Goal: Task Accomplishment & Management: Use online tool/utility

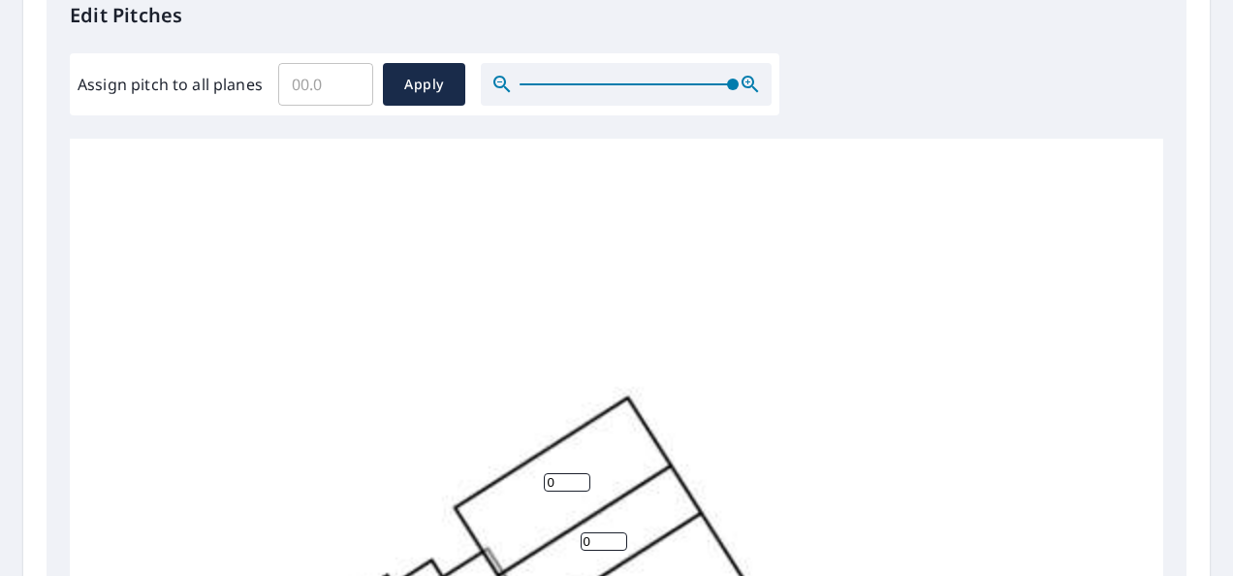
click at [750, 89] on div at bounding box center [626, 84] width 291 height 43
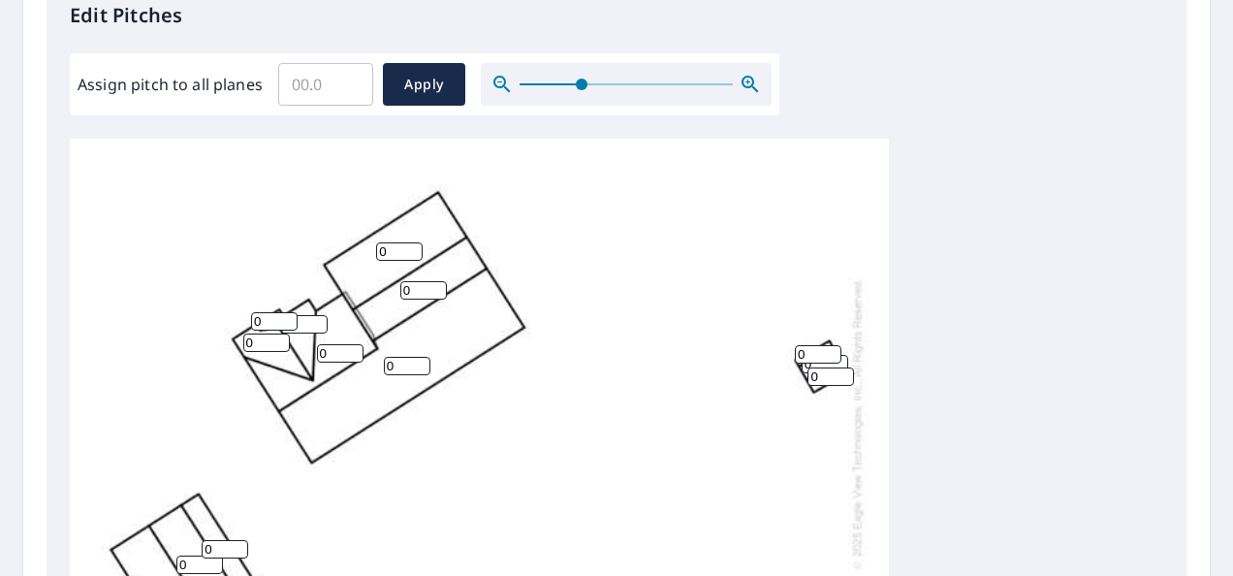
scroll to position [99, 0]
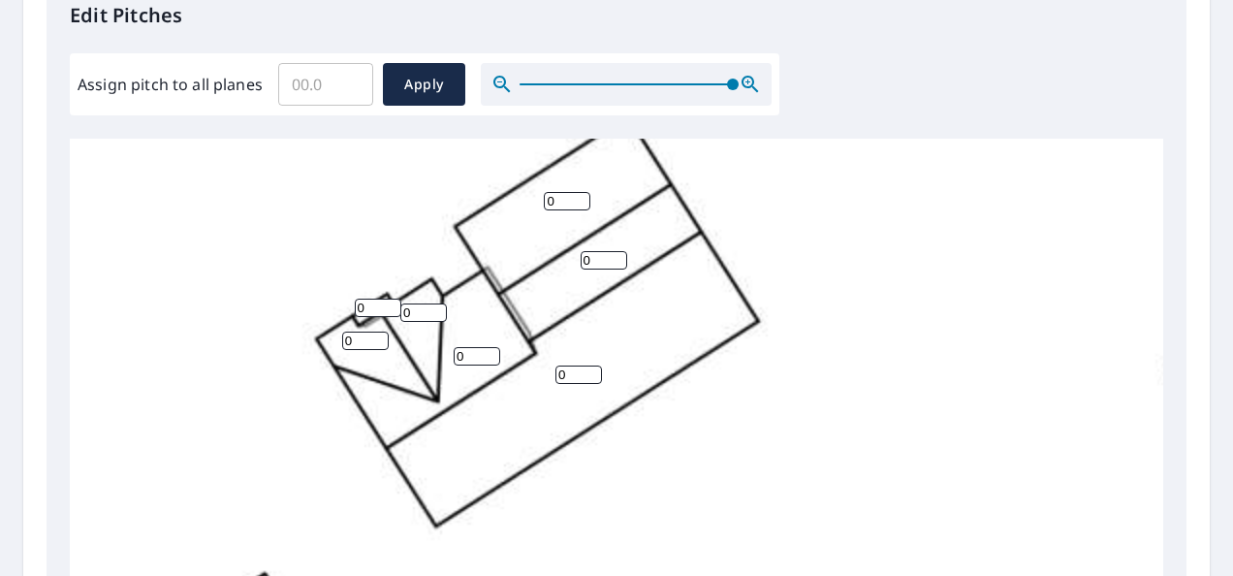
scroll to position [283, 0]
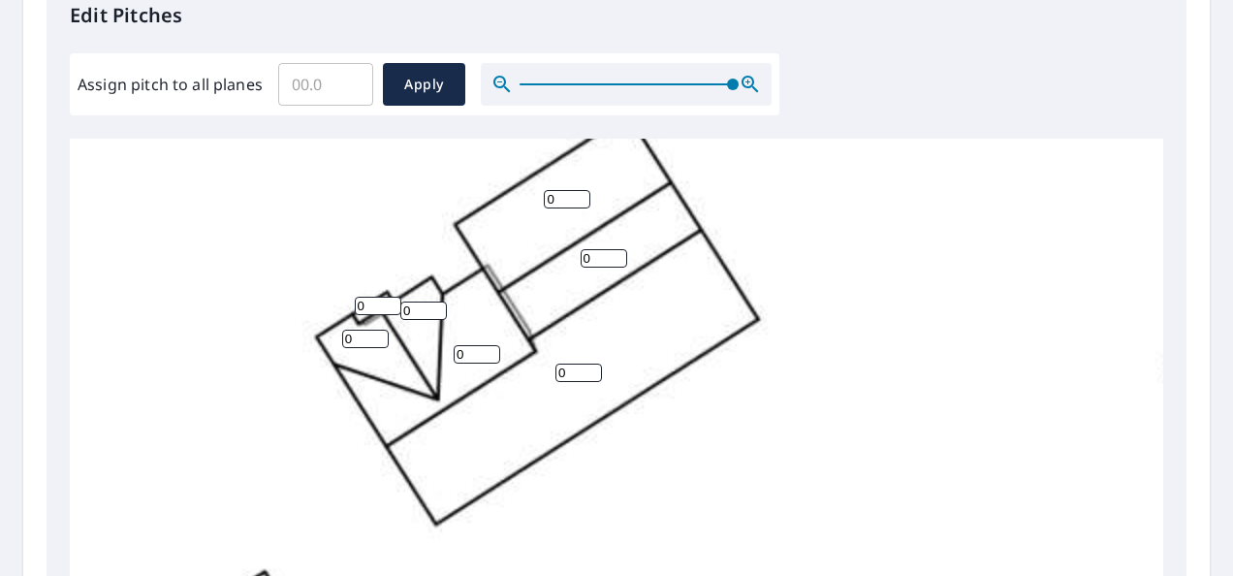
click at [554, 201] on input "0" at bounding box center [567, 199] width 47 height 18
drag, startPoint x: 557, startPoint y: 201, endPoint x: 543, endPoint y: 201, distance: 14.5
click at [543, 201] on div "0 0 0 0 0 0 0 0 0 0 0 0 0" at bounding box center [690, 464] width 1240 height 1217
type input "5"
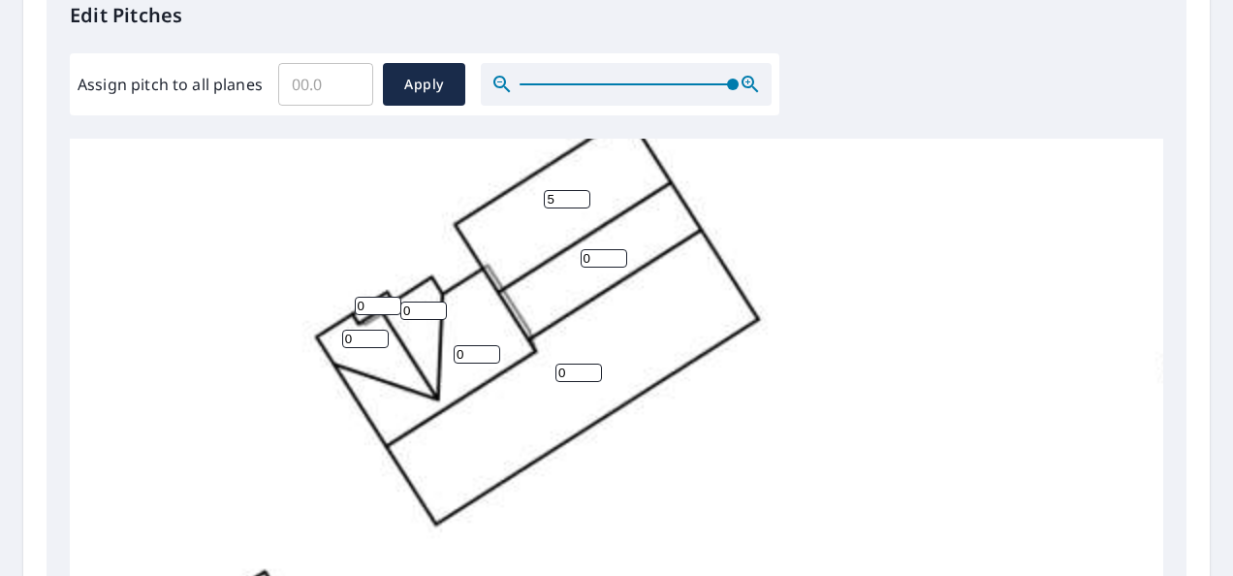
drag, startPoint x: 597, startPoint y: 258, endPoint x: 579, endPoint y: 260, distance: 17.5
click at [580, 260] on input "0" at bounding box center [603, 258] width 47 height 18
type input "8"
drag, startPoint x: 564, startPoint y: 368, endPoint x: 555, endPoint y: 373, distance: 10.0
click at [555, 373] on input "0" at bounding box center [578, 372] width 47 height 18
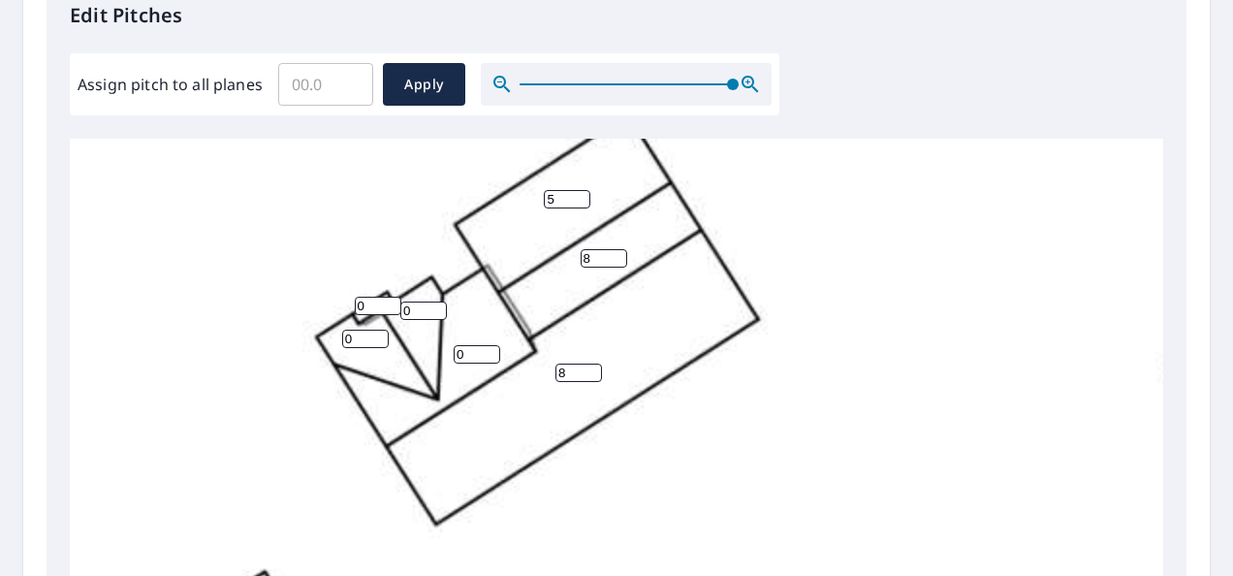
type input "8"
drag, startPoint x: 471, startPoint y: 352, endPoint x: 452, endPoint y: 356, distance: 19.8
click at [452, 356] on div "8 5 0 0 8 0 0 0 0 0 0 0 0" at bounding box center [690, 464] width 1240 height 1217
type input "8"
click at [403, 314] on input "0" at bounding box center [423, 310] width 47 height 18
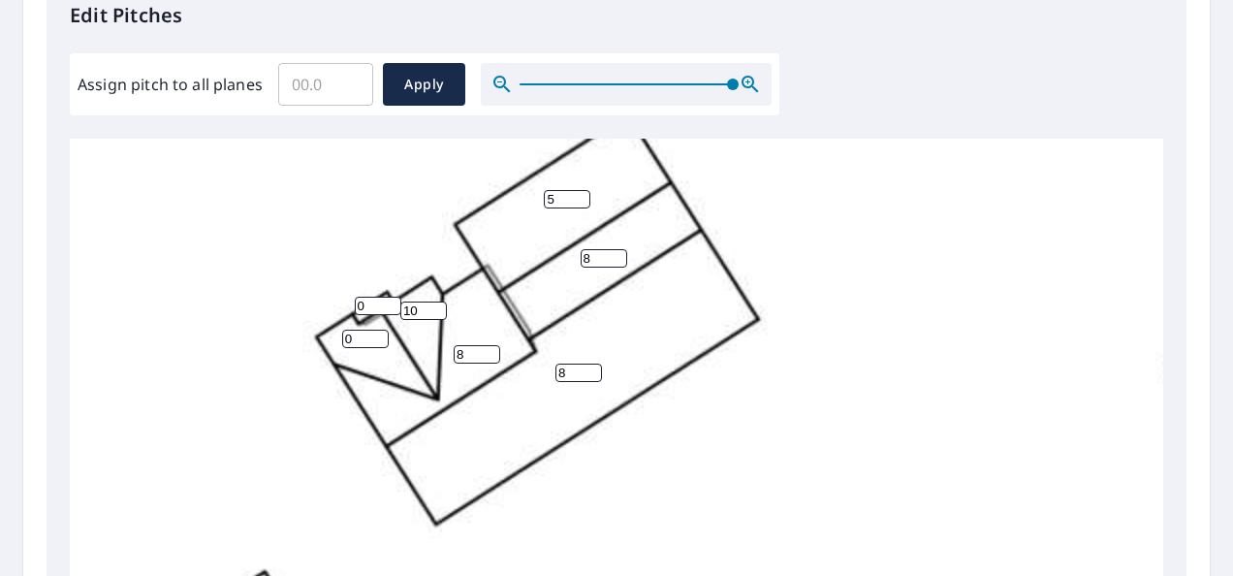
type input "10"
drag, startPoint x: 355, startPoint y: 338, endPoint x: 343, endPoint y: 343, distance: 12.6
click at [343, 343] on input "0" at bounding box center [365, 338] width 47 height 18
type input "10"
drag, startPoint x: 364, startPoint y: 305, endPoint x: 355, endPoint y: 307, distance: 9.9
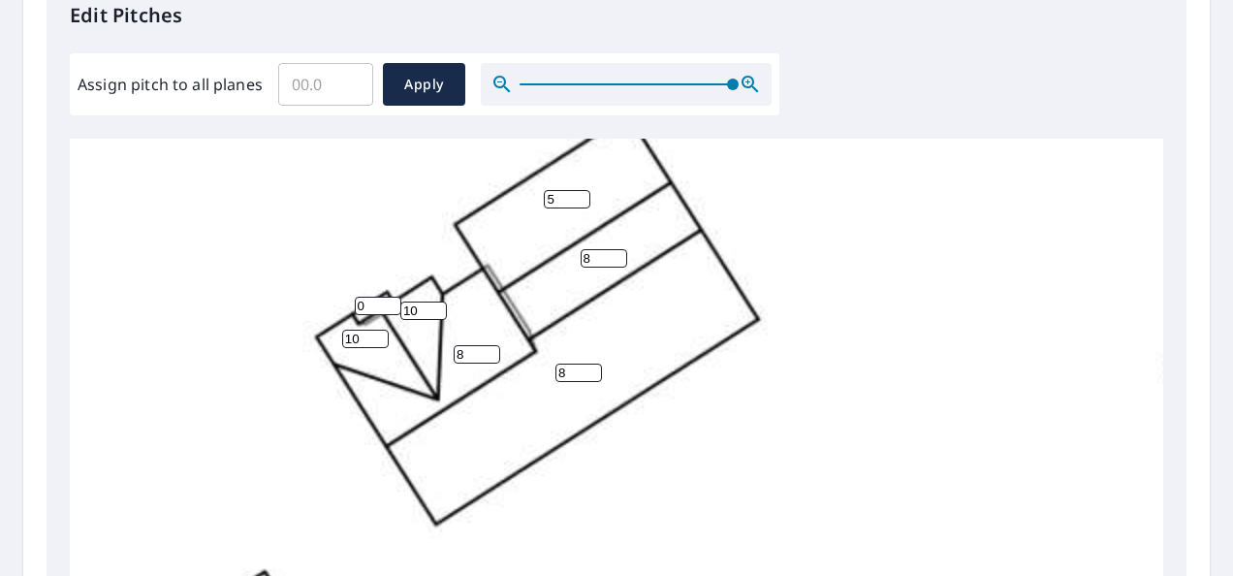
click at [355, 307] on input "0" at bounding box center [378, 306] width 47 height 18
type input "10"
click at [537, 499] on div "8 5 8 0 8 0 0 10 10 0 0 0 10" at bounding box center [690, 464] width 1240 height 1217
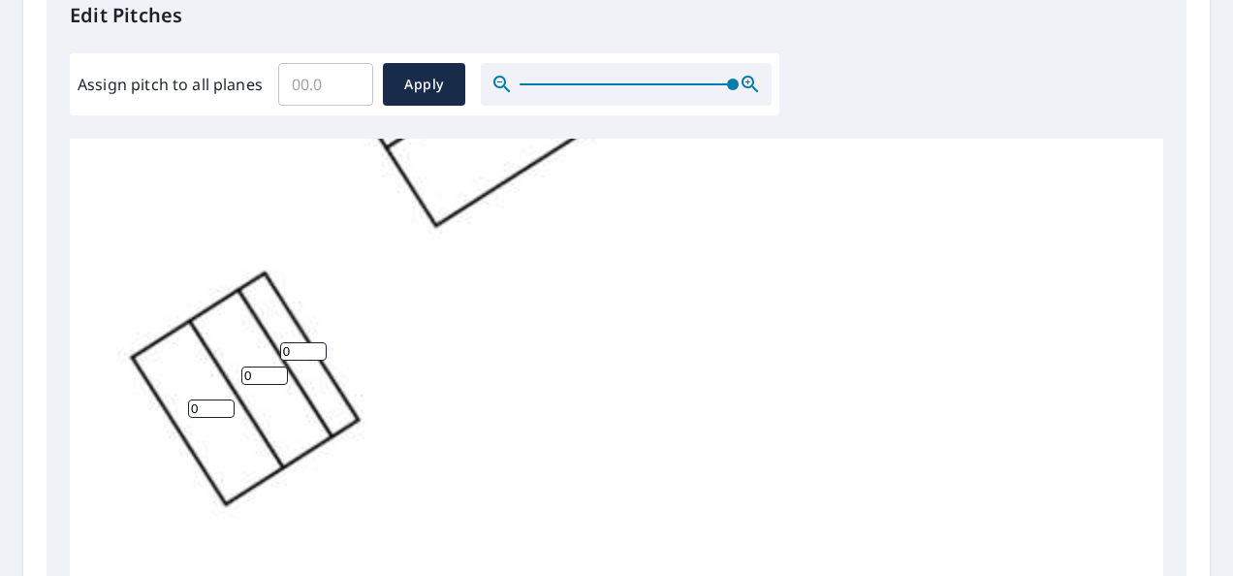
scroll to position [581, 0]
drag, startPoint x: 292, startPoint y: 351, endPoint x: 279, endPoint y: 351, distance: 12.6
click at [280, 351] on input "0" at bounding box center [303, 351] width 47 height 18
type input "3"
drag, startPoint x: 254, startPoint y: 372, endPoint x: 243, endPoint y: 375, distance: 11.0
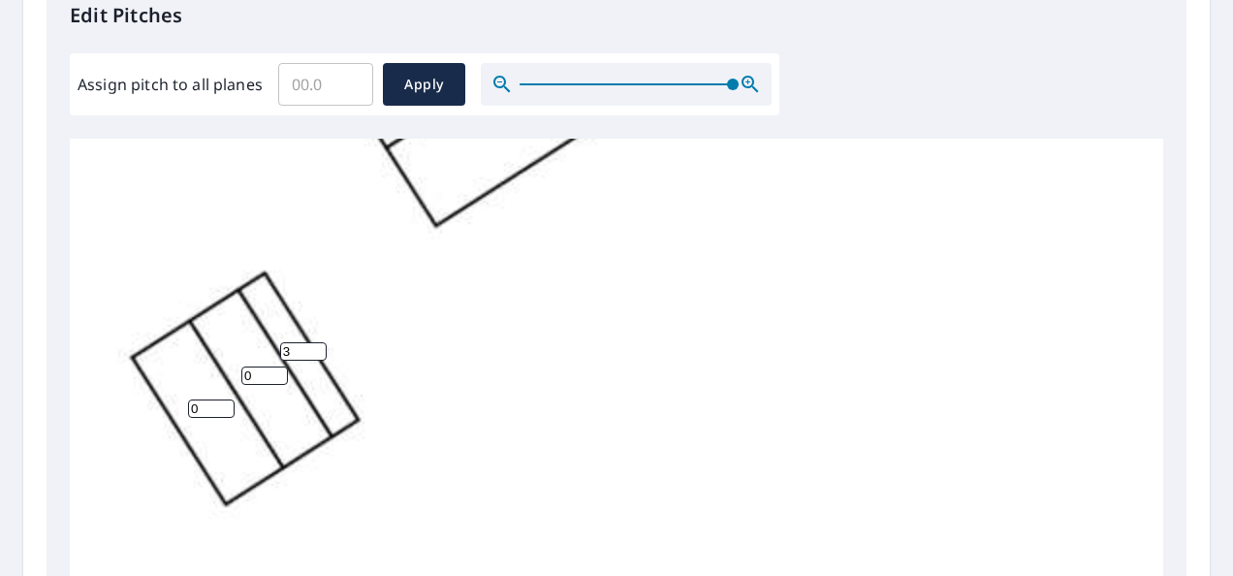
click at [243, 375] on input "0" at bounding box center [264, 375] width 47 height 18
type input "7"
drag, startPoint x: 204, startPoint y: 410, endPoint x: 187, endPoint y: 410, distance: 17.4
click at [187, 410] on div "8 5 8 0 8 7 3 10 10 0 0 0 10" at bounding box center [690, 165] width 1240 height 1217
type input "7"
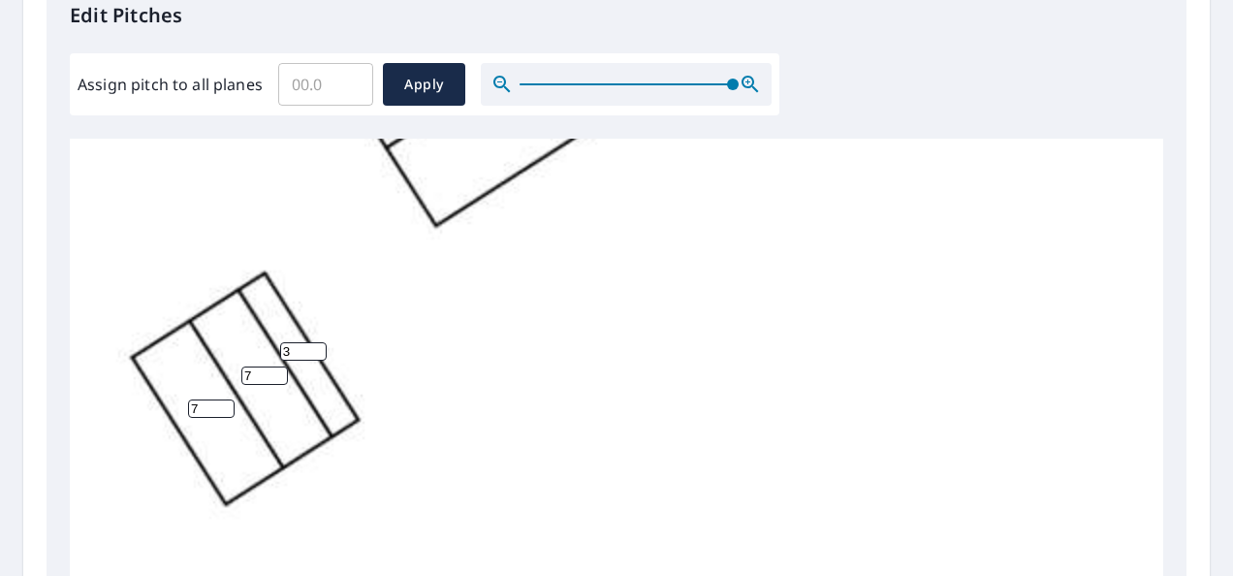
click at [598, 368] on div "8 5 8 7 8 7 3 10 10 0 0 0 10" at bounding box center [690, 165] width 1240 height 1217
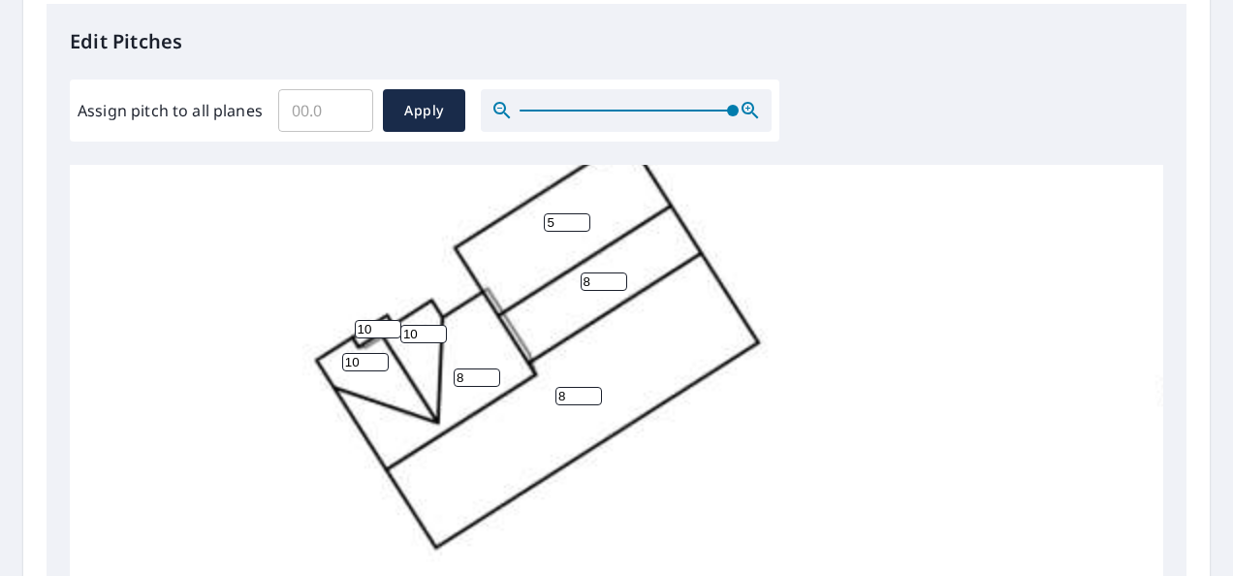
scroll to position [304, 0]
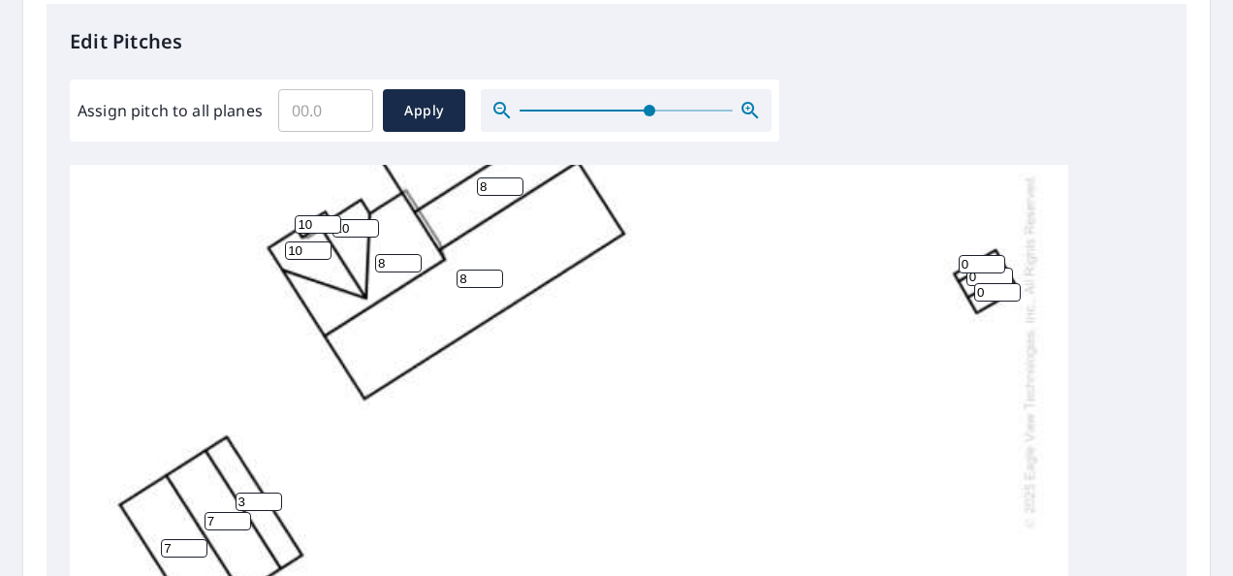
drag, startPoint x: 733, startPoint y: 112, endPoint x: 648, endPoint y: 111, distance: 84.3
click at [648, 111] on span at bounding box center [649, 111] width 12 height 12
drag, startPoint x: 977, startPoint y: 279, endPoint x: 967, endPoint y: 282, distance: 10.1
click at [967, 282] on input "0" at bounding box center [989, 276] width 47 height 18
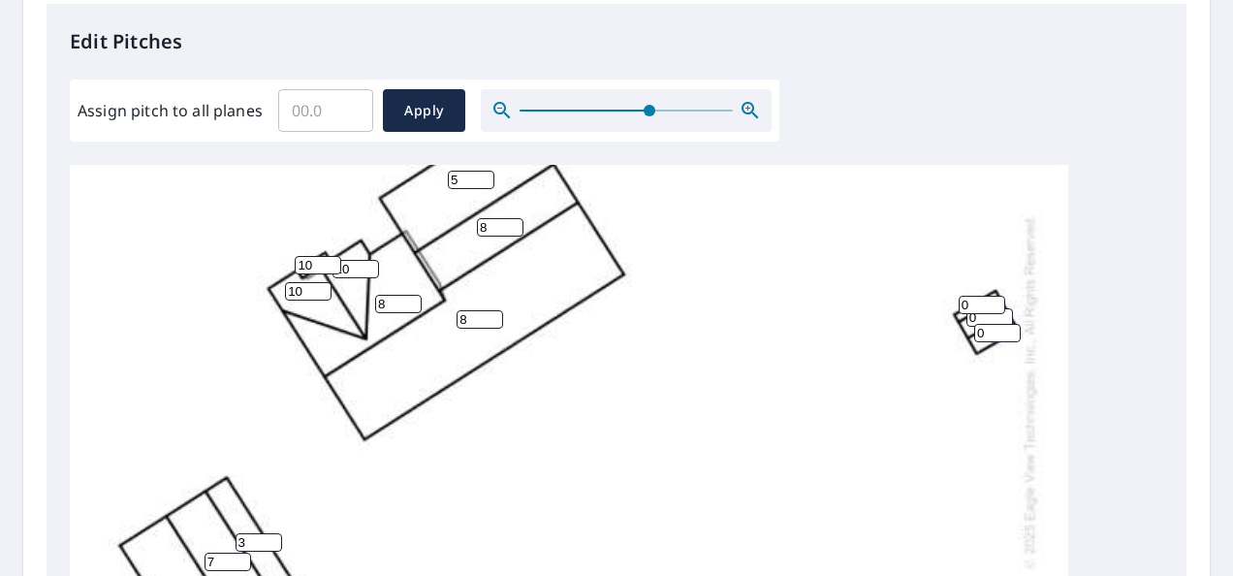
scroll to position [259, 0]
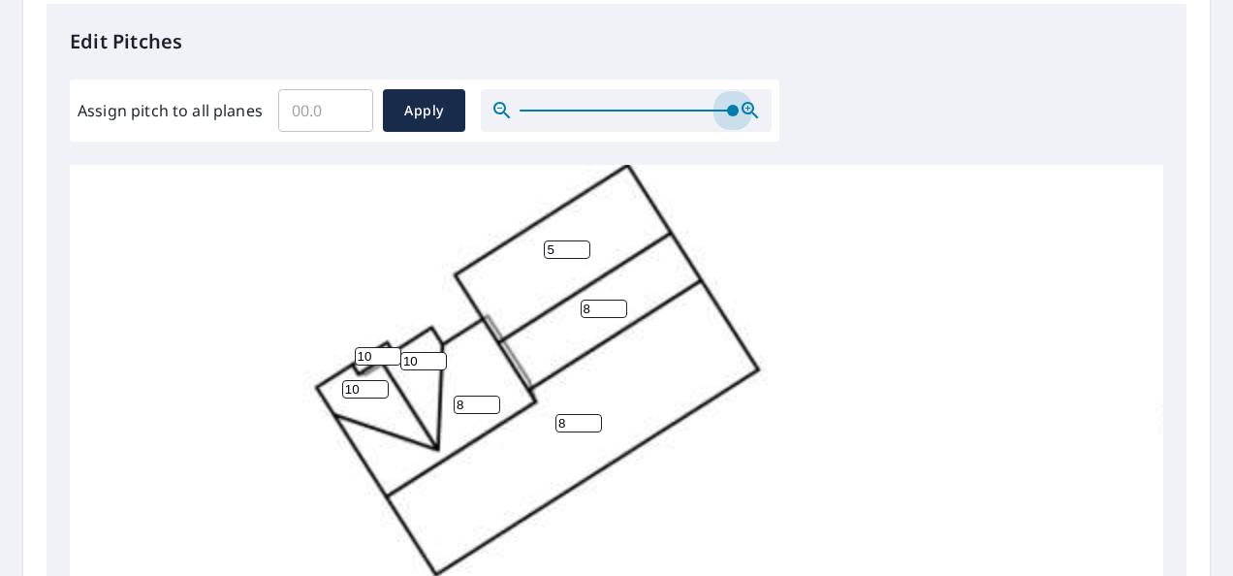
drag, startPoint x: 649, startPoint y: 112, endPoint x: 776, endPoint y: 128, distance: 127.9
click at [776, 128] on div "Assign pitch to all planes ​ Apply" at bounding box center [424, 110] width 709 height 62
click at [990, 459] on div "8 5 8 7 8 7 3 10 10 0 0 0 10" at bounding box center [690, 514] width 1240 height 1217
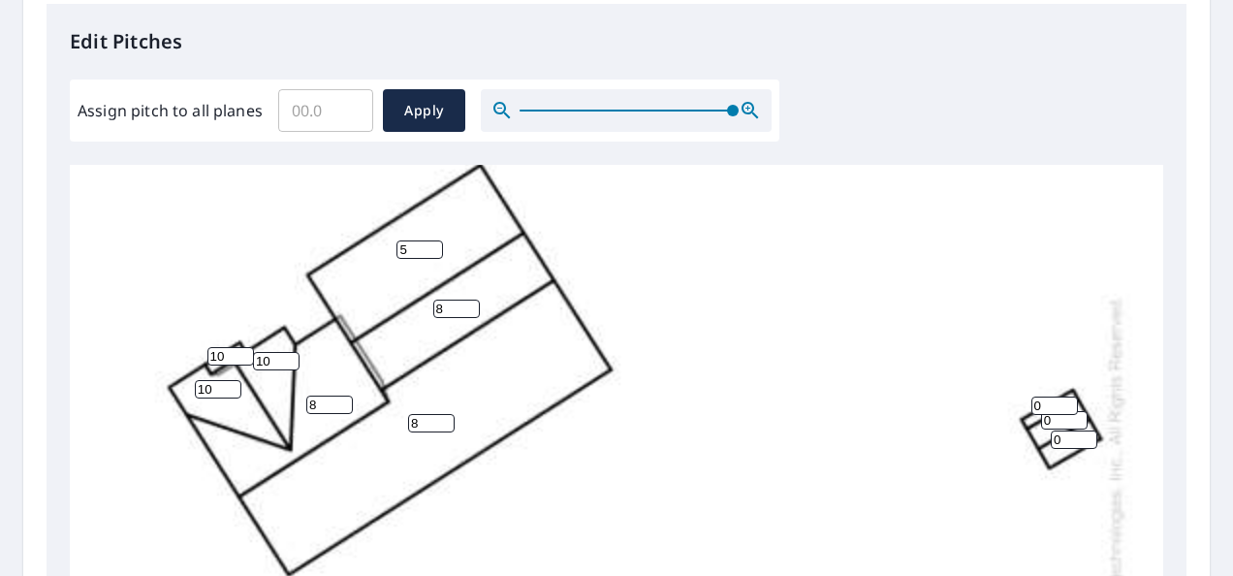
scroll to position [259, 176]
drag, startPoint x: 1019, startPoint y: 409, endPoint x: 1000, endPoint y: 409, distance: 19.4
click at [1000, 409] on div "8 5 8 7 8 7 3 10 10 0 0 0 10" at bounding box center [542, 514] width 1240 height 1217
type input "4"
drag, startPoint x: 1033, startPoint y: 420, endPoint x: 1011, endPoint y: 427, distance: 23.6
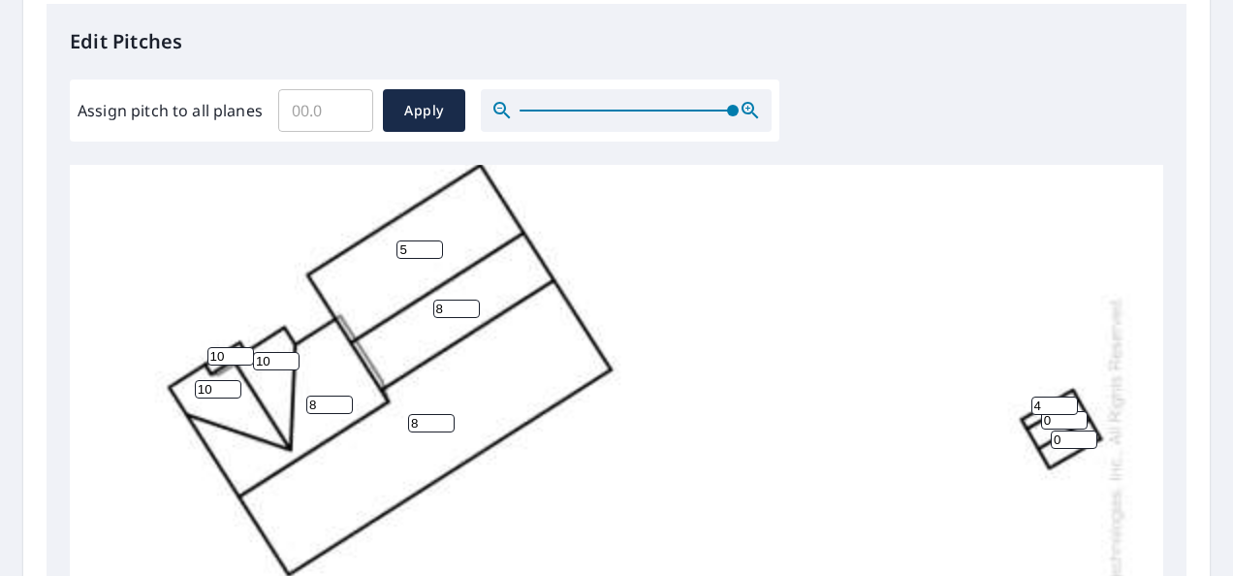
click at [1011, 427] on div "8 5 8 7 8 7 3 10 10 0 0 4 10" at bounding box center [542, 514] width 1240 height 1217
type input "7"
drag, startPoint x: 1034, startPoint y: 436, endPoint x: 1016, endPoint y: 443, distance: 19.6
click at [1016, 443] on div "8 5 8 7 8 7 3 10 10 7 0 4 10" at bounding box center [542, 514] width 1240 height 1217
type input "7"
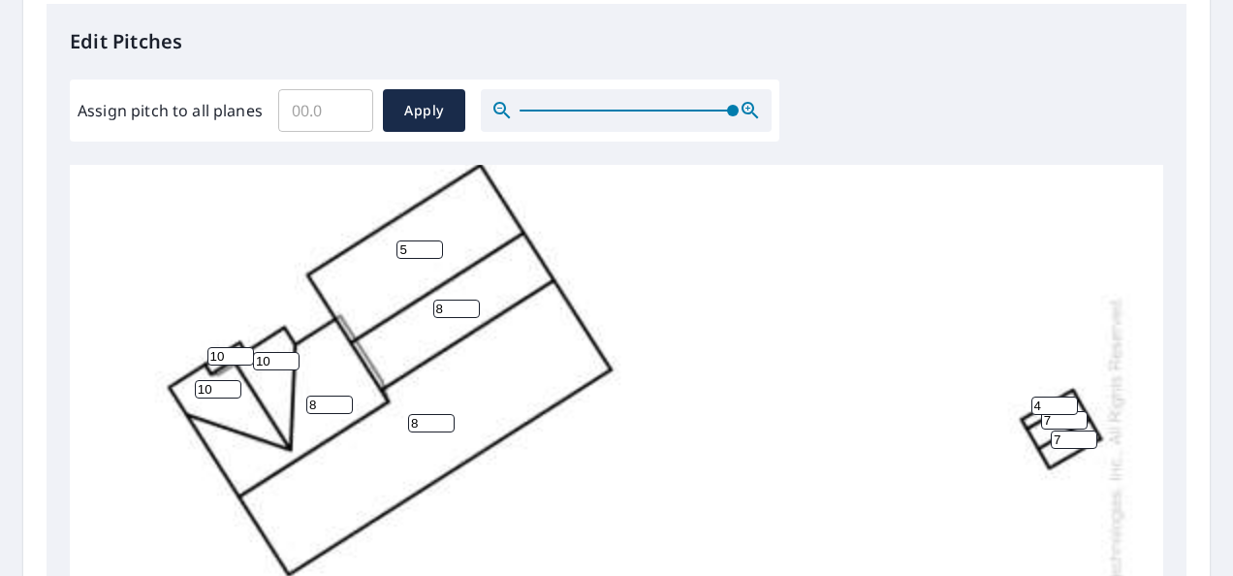
click at [878, 416] on div "8 5 8 7 8 7 3 10 10 7 7 4 10" at bounding box center [542, 514] width 1240 height 1217
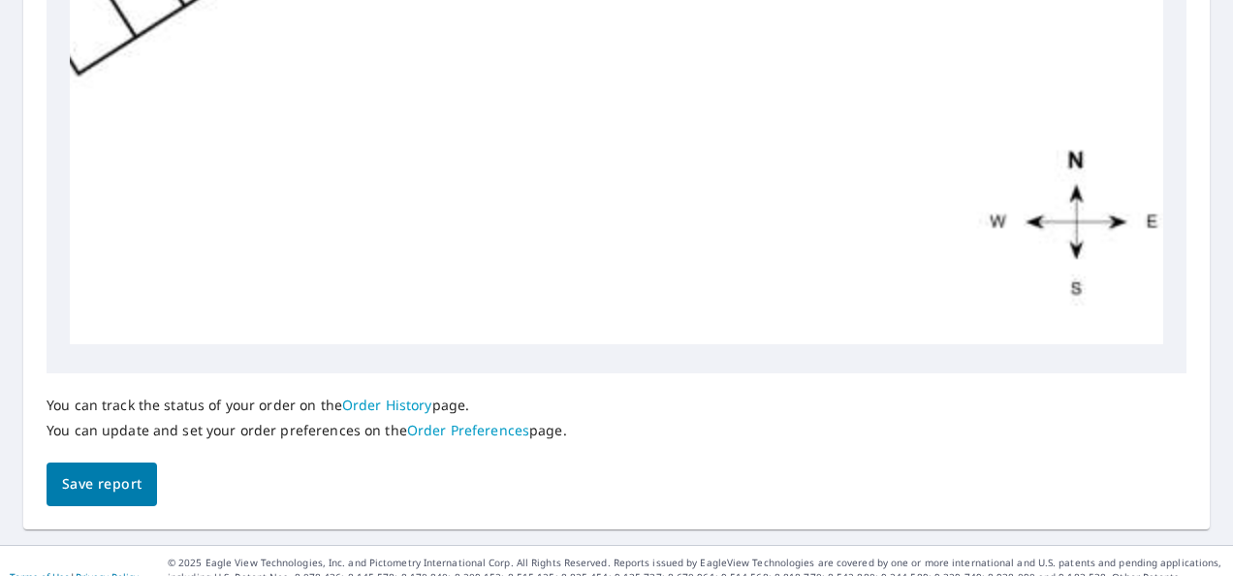
scroll to position [941, 0]
click at [71, 474] on span "Save report" at bounding box center [101, 483] width 79 height 24
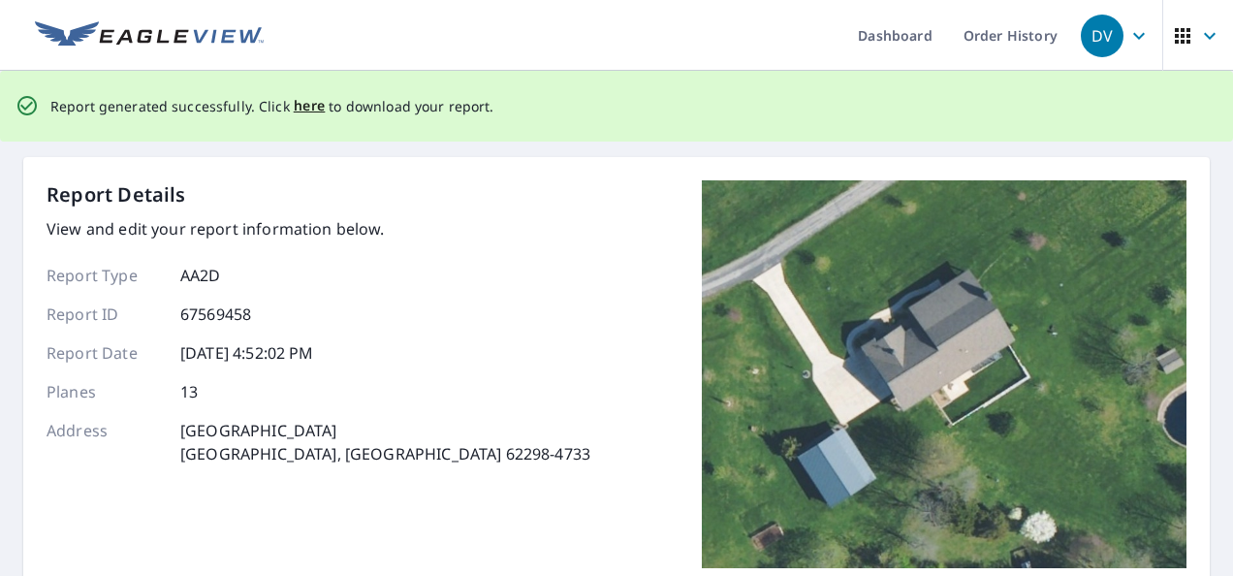
scroll to position [0, 0]
click at [303, 109] on span "here" at bounding box center [310, 106] width 32 height 24
